Goal: Transaction & Acquisition: Obtain resource

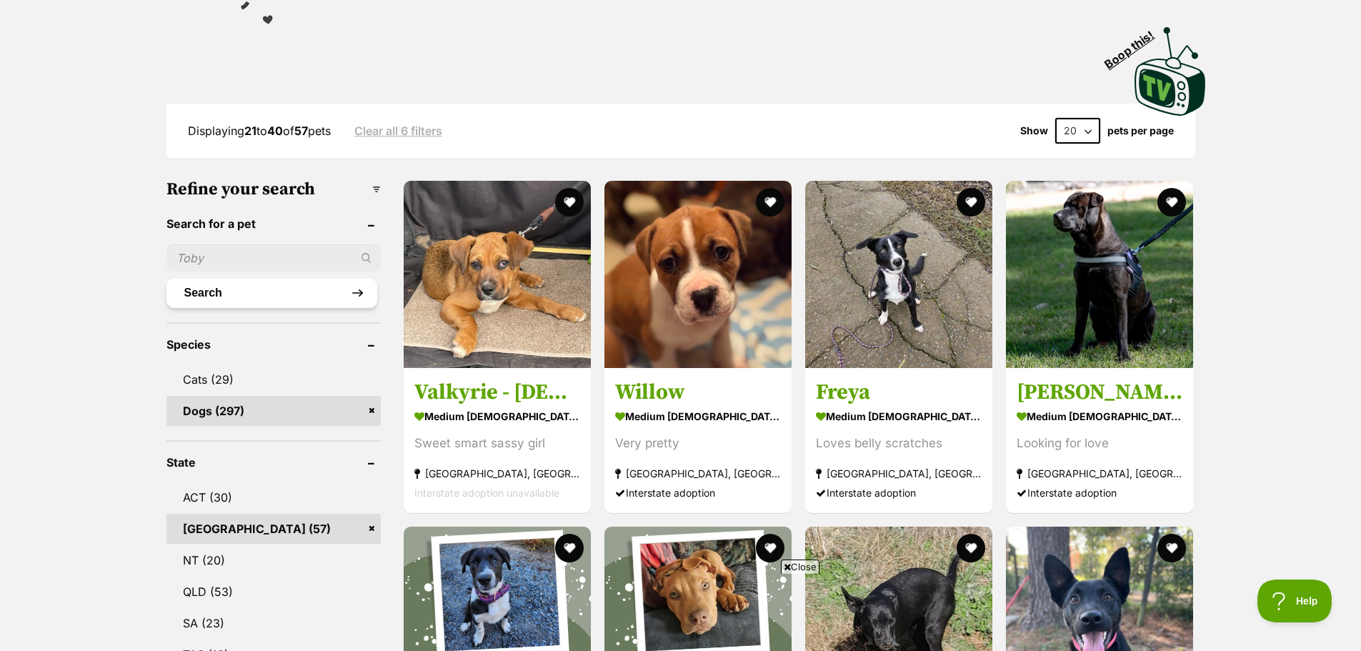
click at [198, 288] on button "Search" at bounding box center [271, 293] width 211 height 29
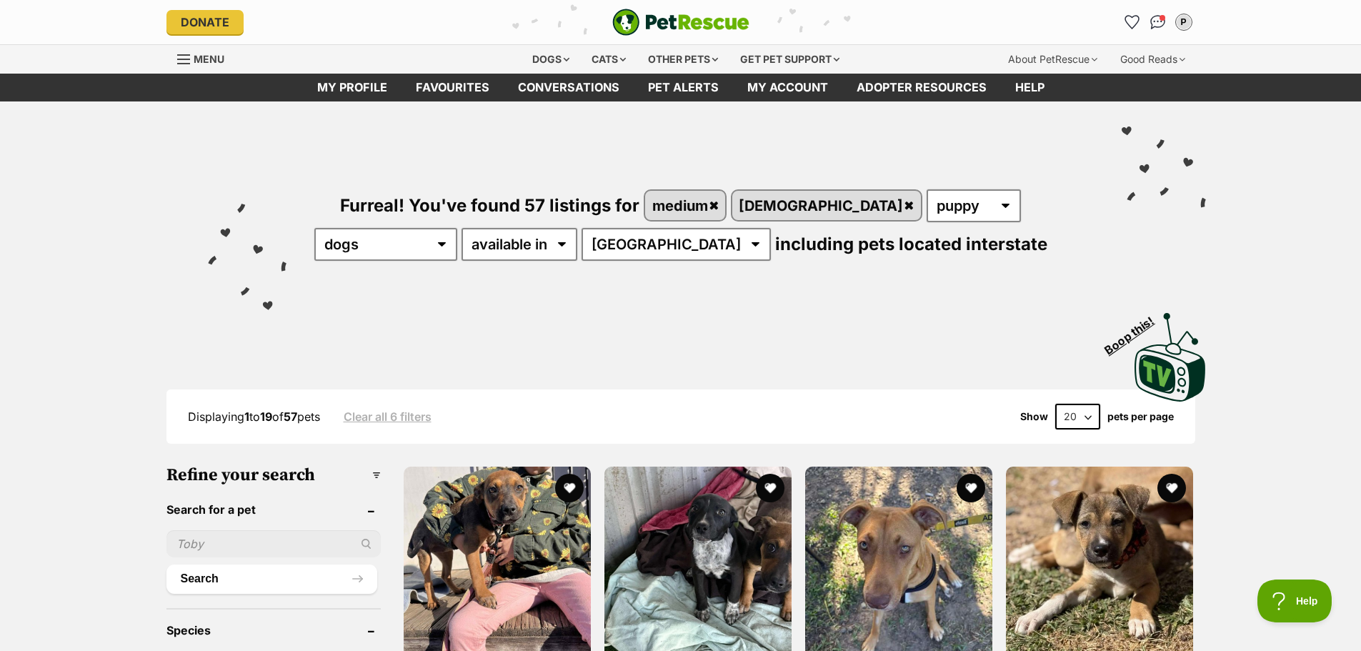
click at [192, 542] on input "text" at bounding box center [273, 543] width 214 height 27
type input "Friday"
click at [362, 571] on button "Search" at bounding box center [271, 578] width 211 height 29
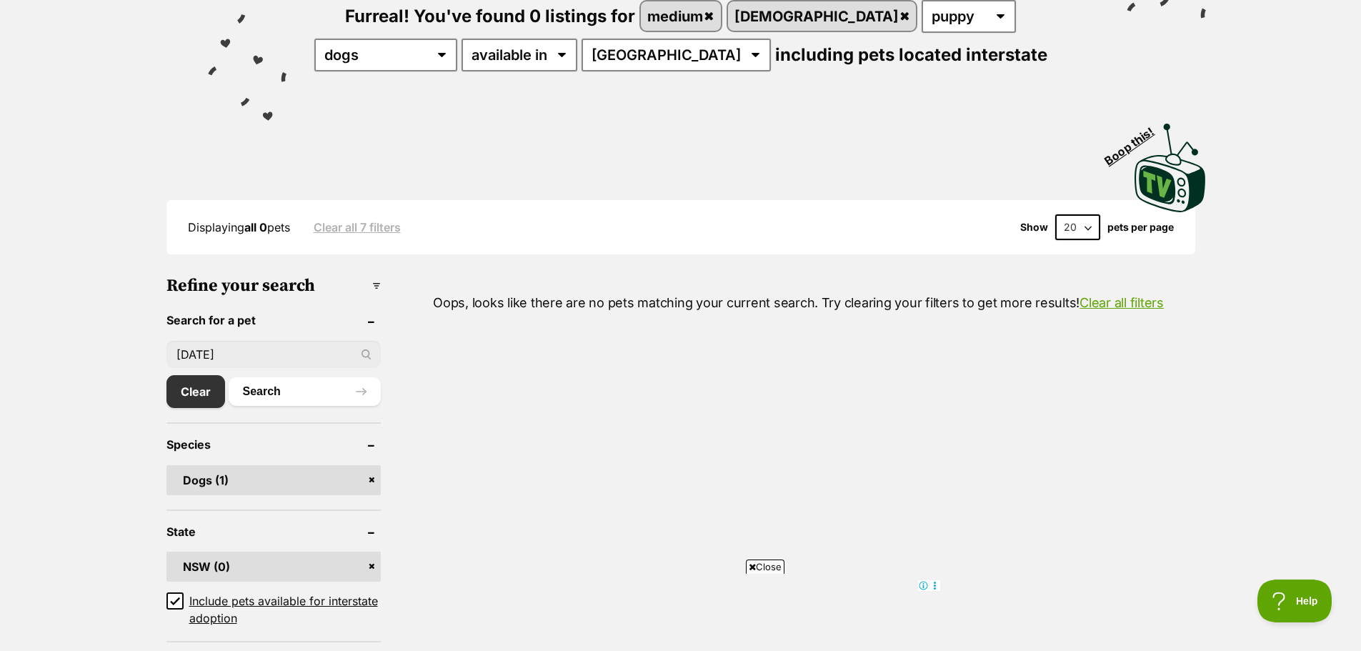
scroll to position [214, 0]
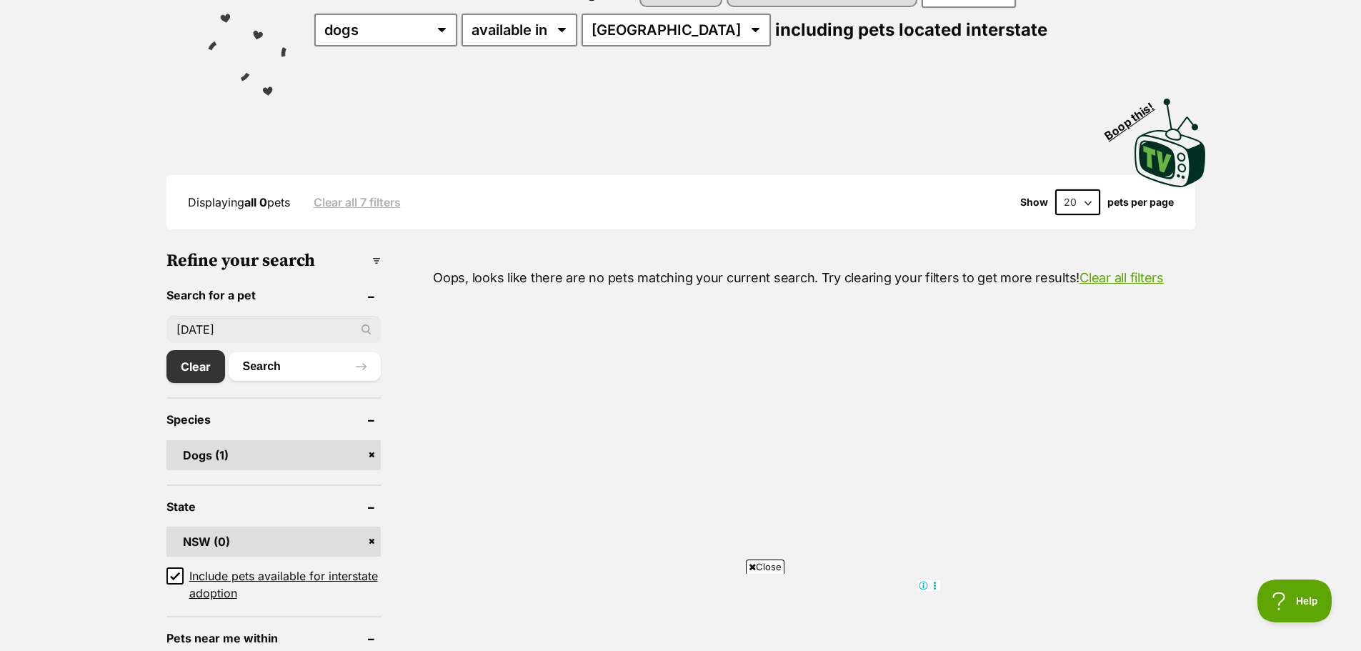
click at [278, 452] on link "Dogs (1)" at bounding box center [273, 455] width 214 height 30
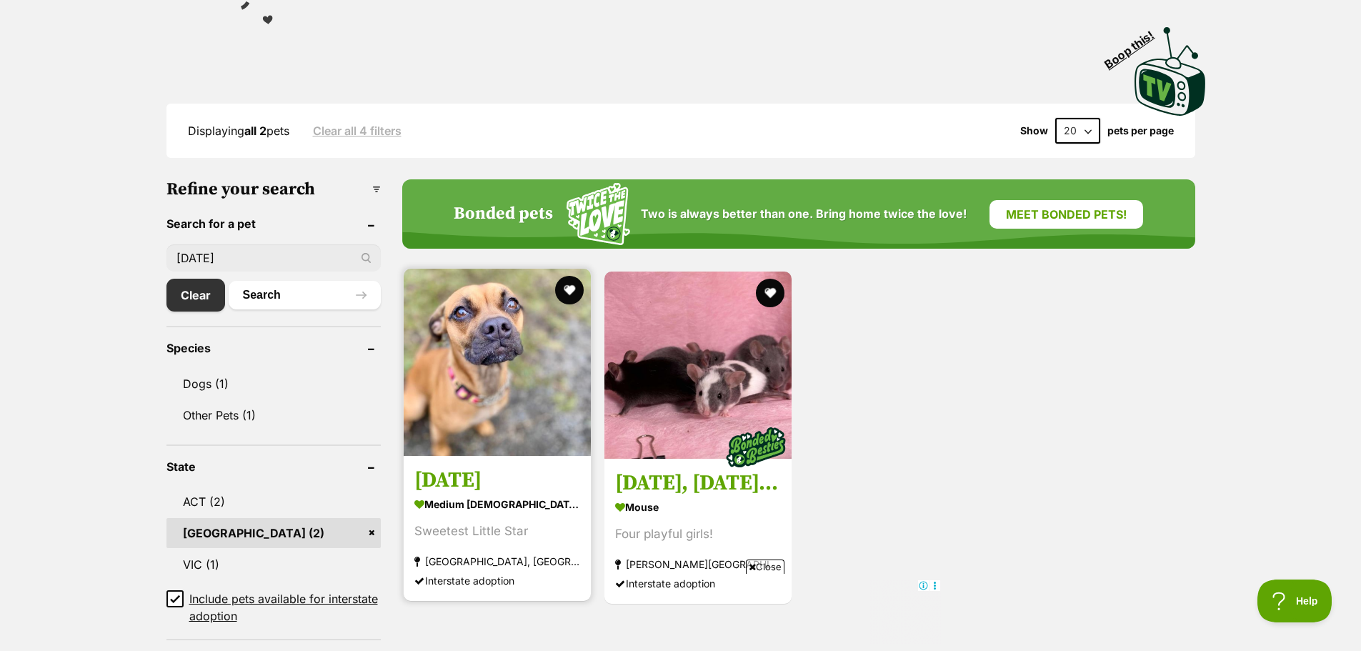
click at [488, 394] on img at bounding box center [497, 362] width 187 height 187
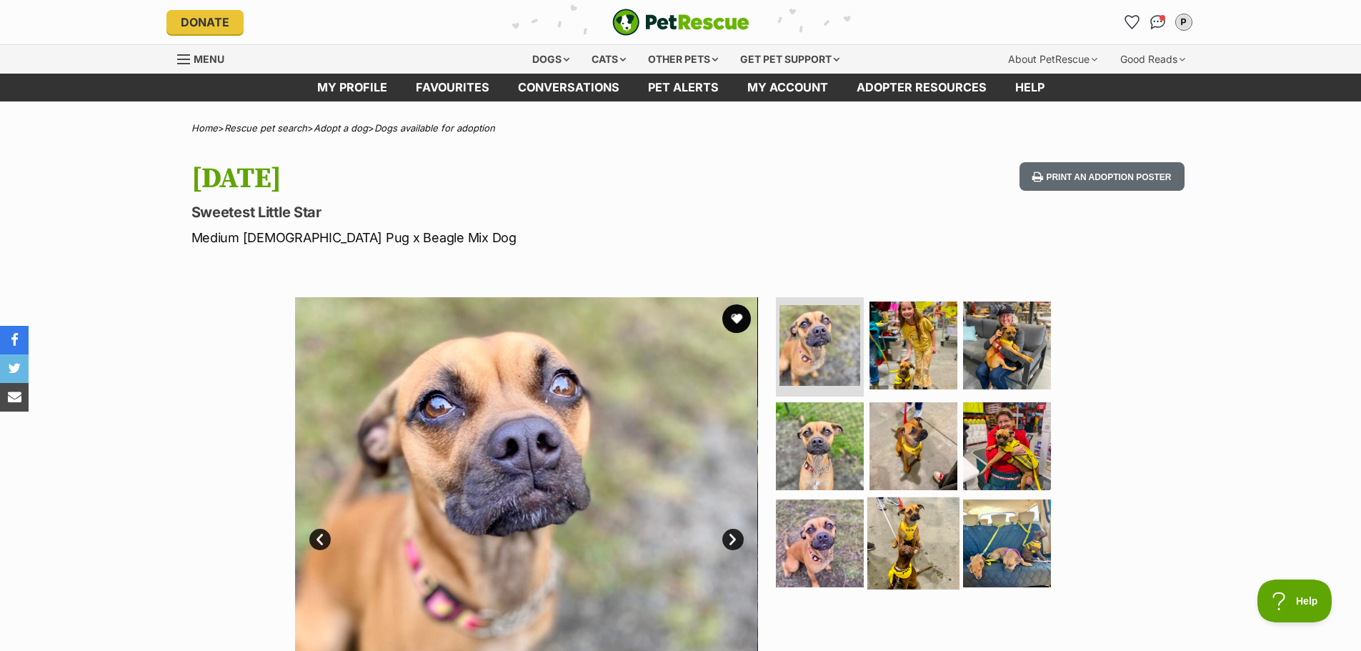
click at [897, 522] on img at bounding box center [913, 543] width 92 height 92
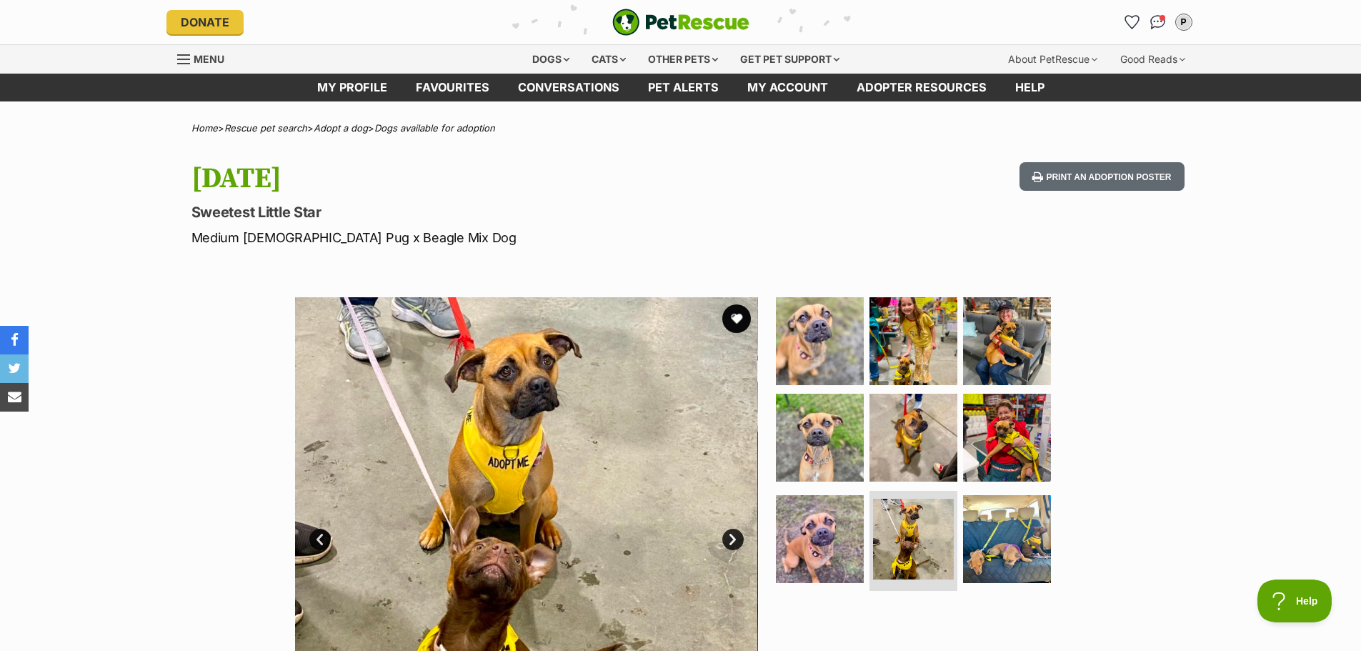
click at [200, 329] on div "Available 8 of 9 images 8 of 9 images 8 of 9 images 8 of 9 images 8 of 9 images…" at bounding box center [680, 518] width 1361 height 484
